Goal: Task Accomplishment & Management: Complete application form

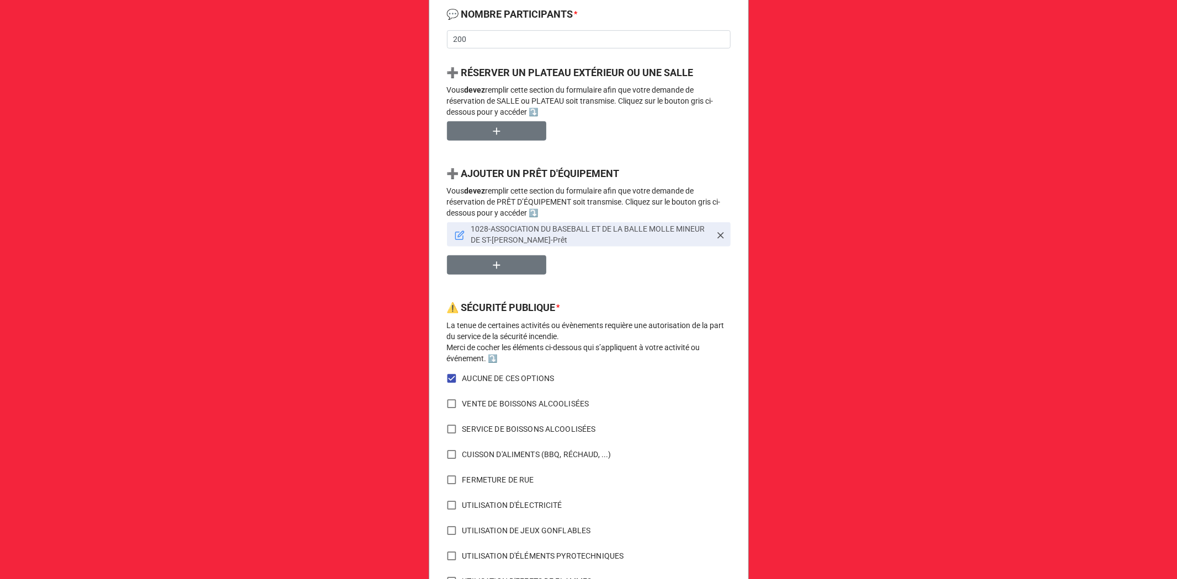
scroll to position [563, 0]
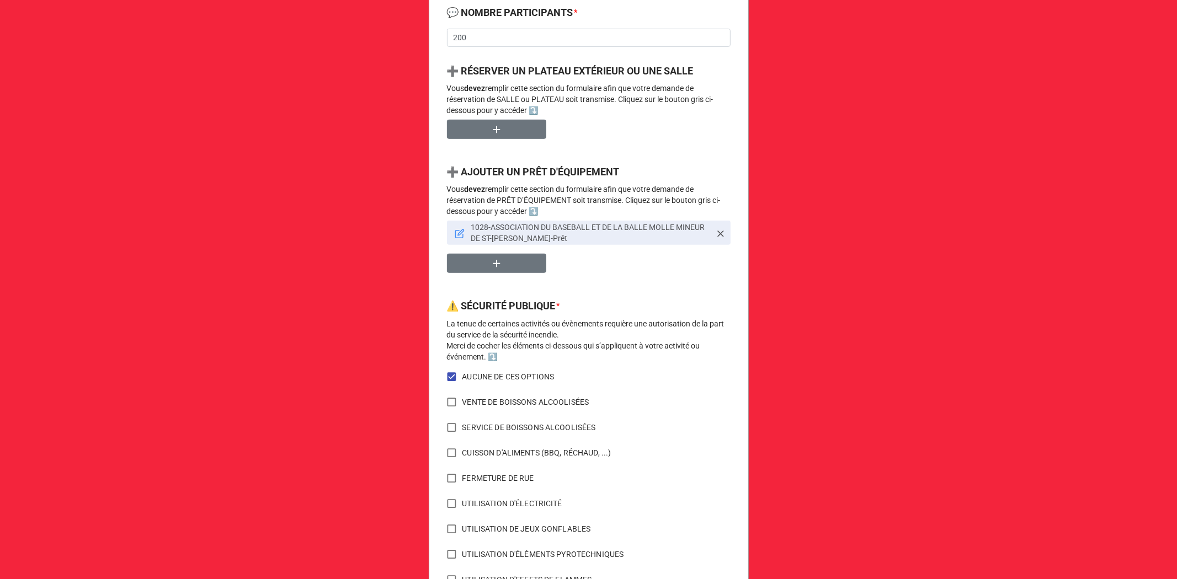
click at [465, 227] on link "1028-ASSOCIATION DU BASEBALL ET DE LA BALLE MOLLE MINEUR DE ST-[PERSON_NAME]-Pr…" at bounding box center [589, 233] width 284 height 24
click at [461, 235] on icon at bounding box center [460, 234] width 10 height 10
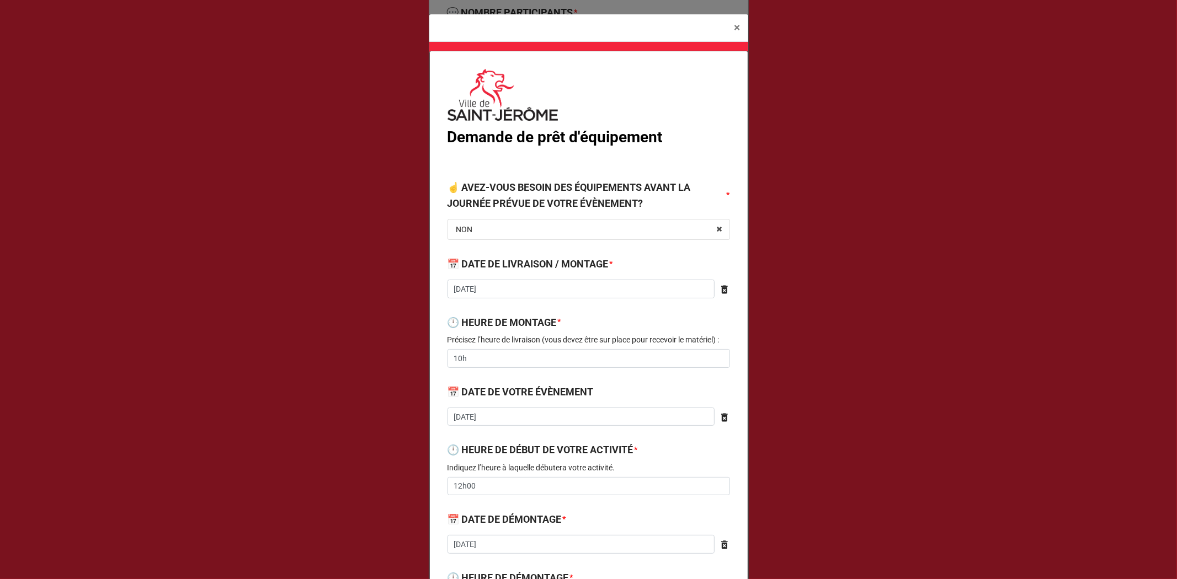
click at [1170, 116] on div "× Close Demande de prêt d'équipement ☝️ AVEZ-VOUS BESOIN DES ÉQUIPEMENTS AVANT …" at bounding box center [588, 289] width 1177 height 579
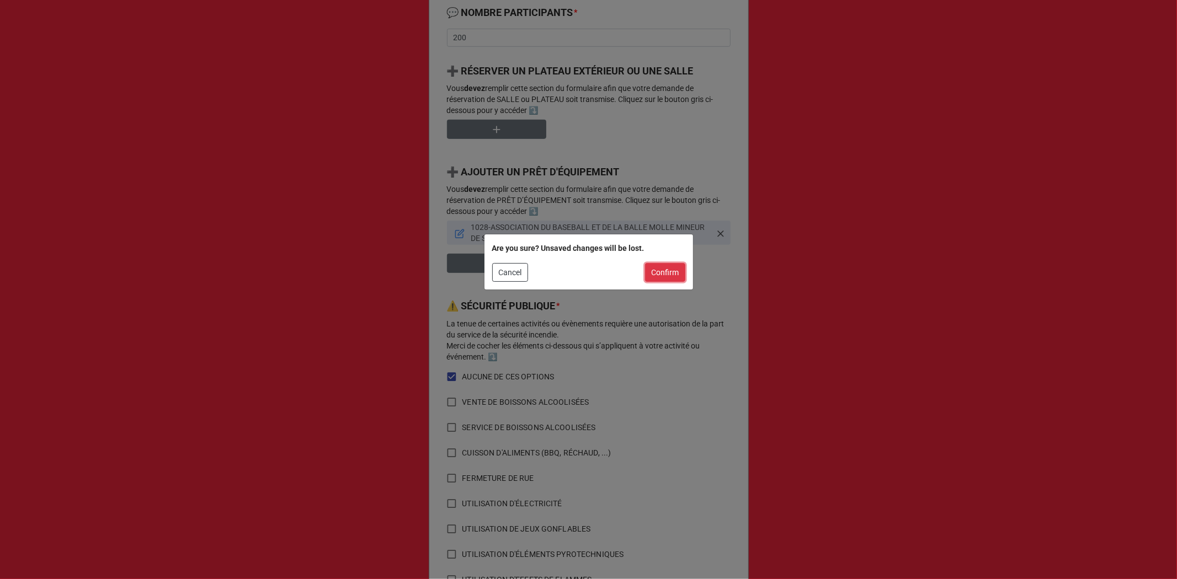
click at [666, 268] on button "Confirm" at bounding box center [665, 272] width 40 height 19
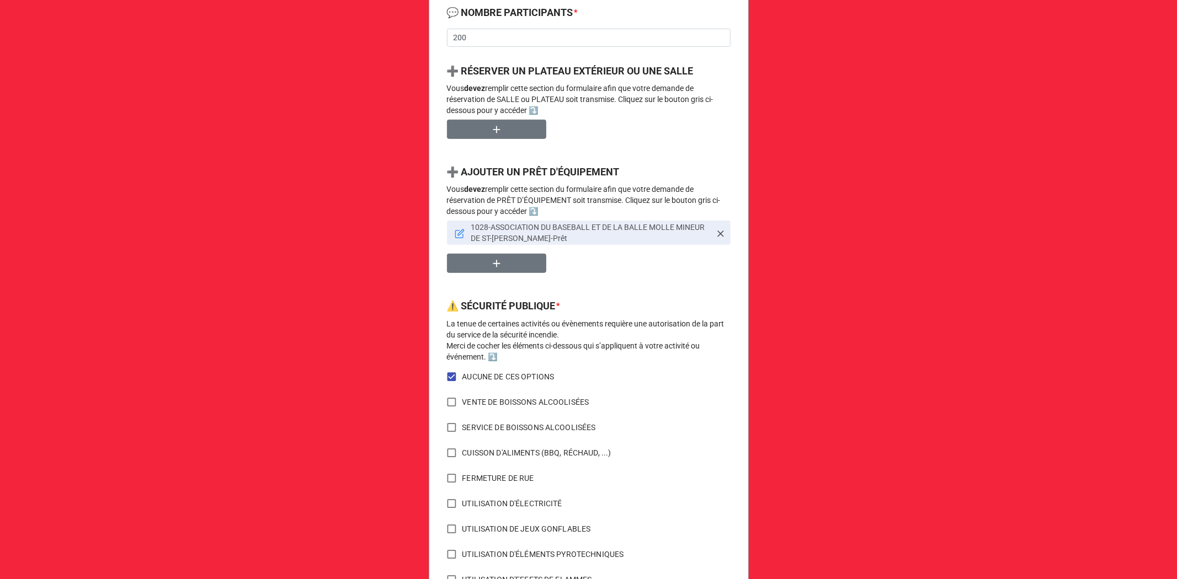
click at [457, 234] on icon at bounding box center [460, 234] width 10 height 10
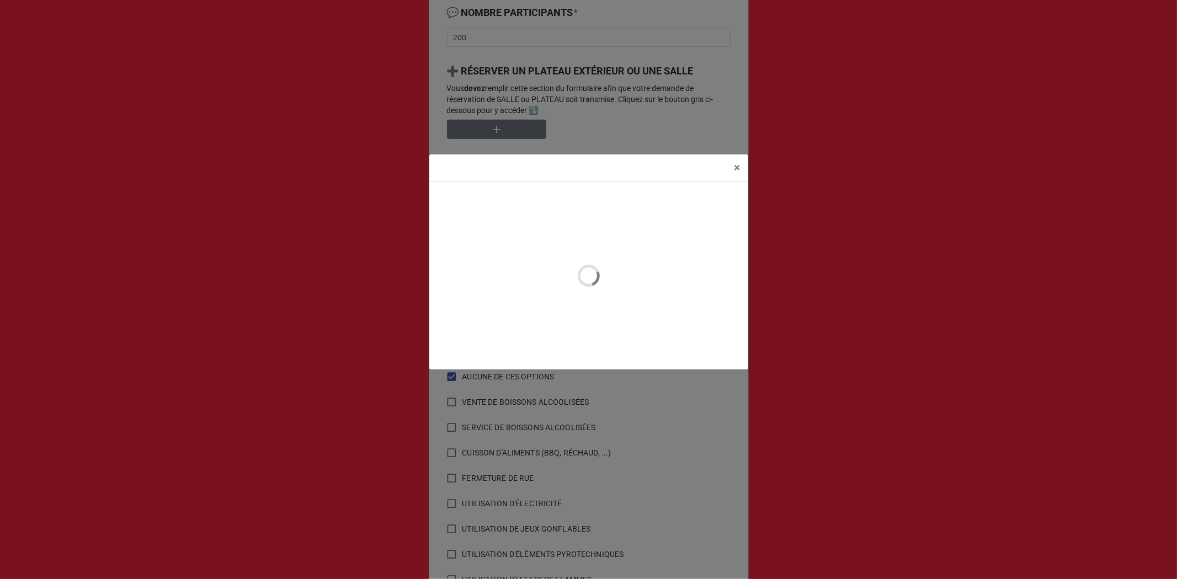
type textarea "x"
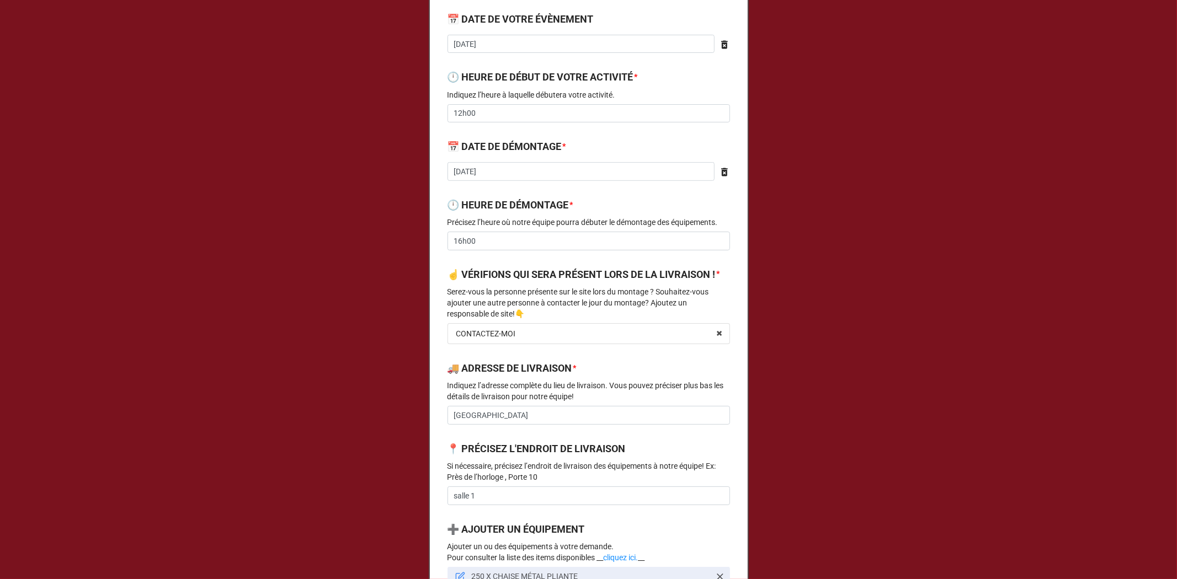
scroll to position [0, 0]
